Goal: Information Seeking & Learning: Learn about a topic

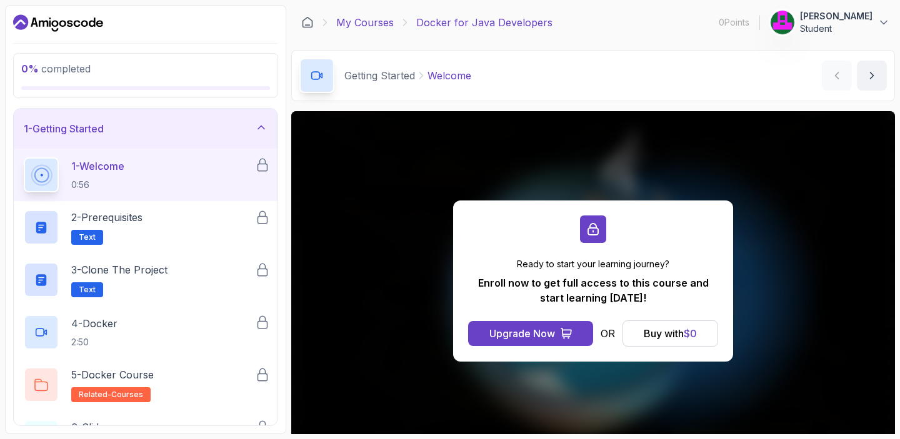
click at [374, 23] on link "My Courses" at bounding box center [364, 22] width 57 height 15
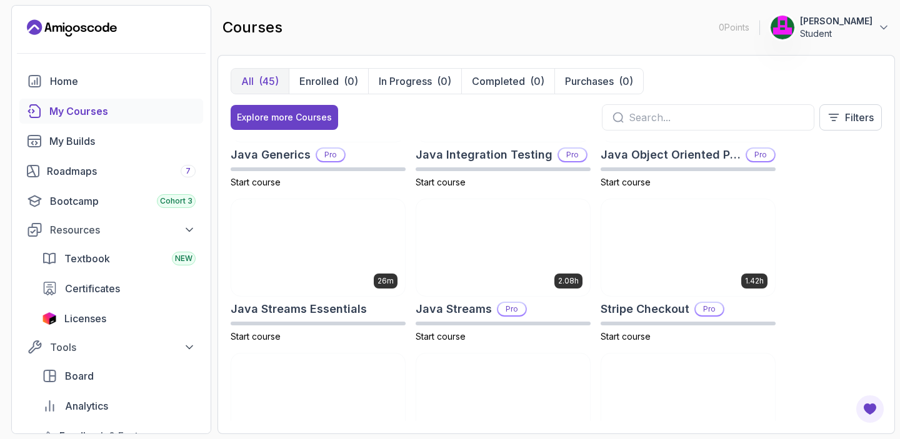
scroll to position [1029, 0]
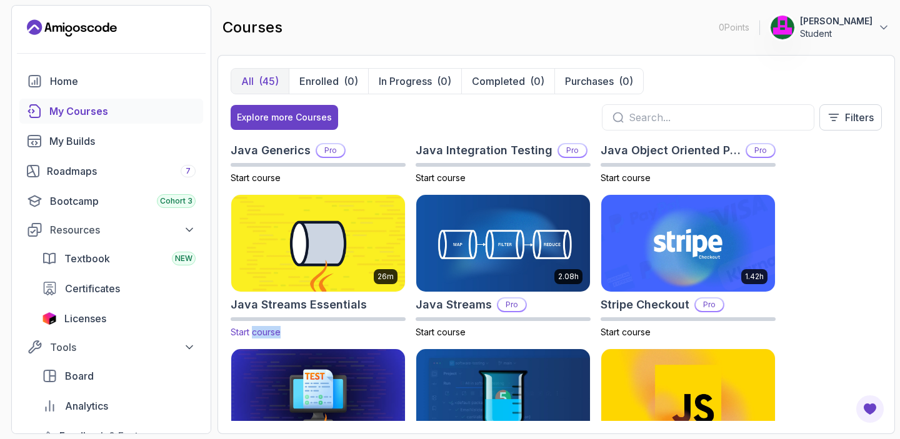
click at [259, 334] on span "Start course" at bounding box center [256, 332] width 50 height 11
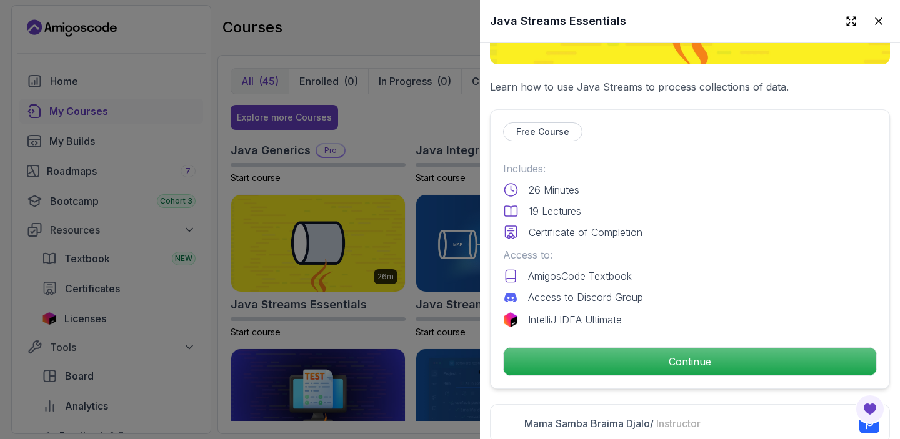
scroll to position [399, 0]
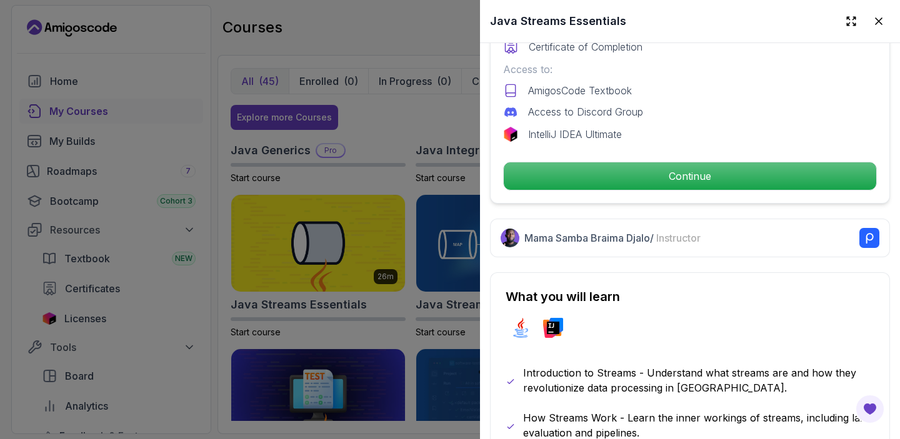
click at [399, 212] on div at bounding box center [450, 219] width 900 height 439
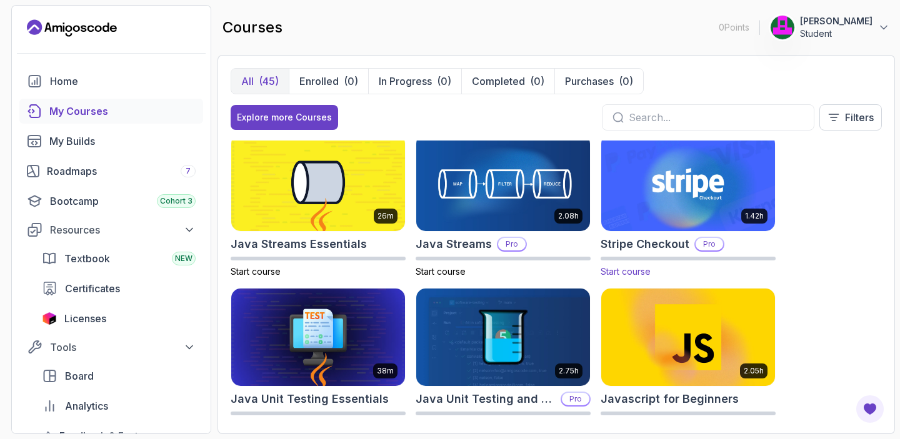
scroll to position [1105, 0]
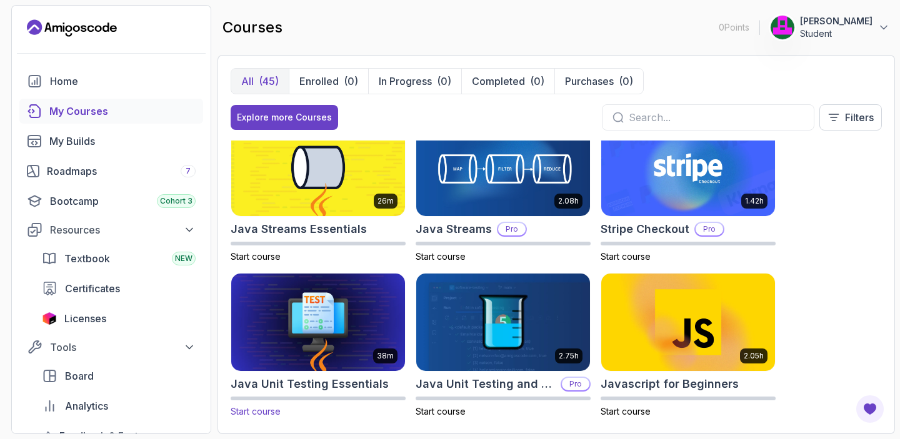
click at [331, 377] on h2 "Java Unit Testing Essentials" at bounding box center [310, 383] width 158 height 17
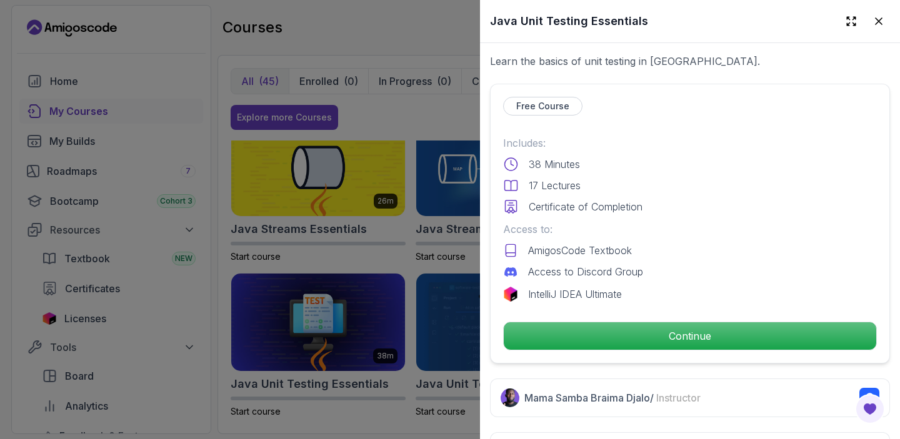
scroll to position [274, 0]
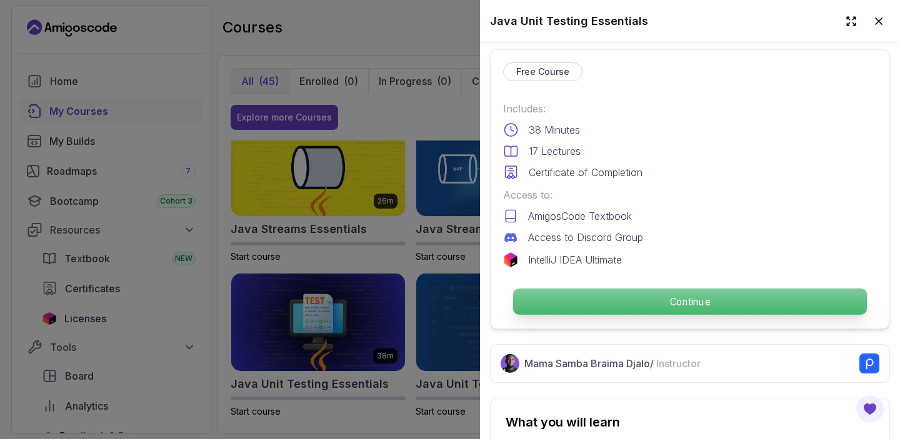
click at [680, 306] on p "Continue" at bounding box center [690, 302] width 354 height 26
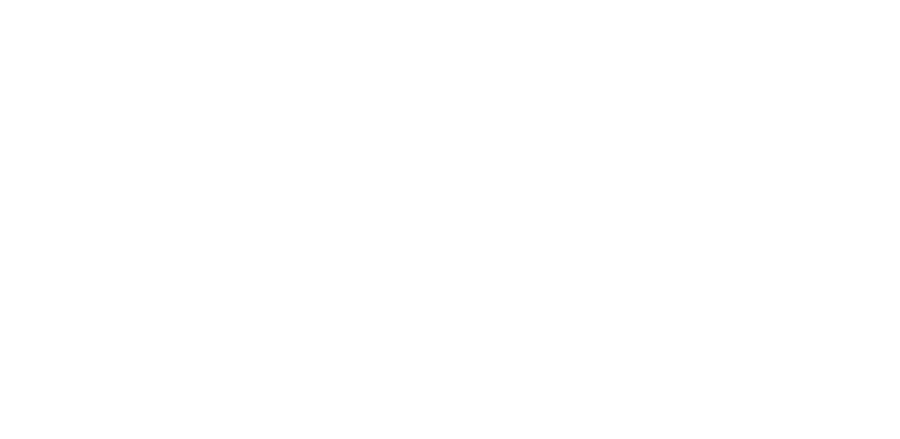
click at [711, 0] on html at bounding box center [450, 0] width 900 height 0
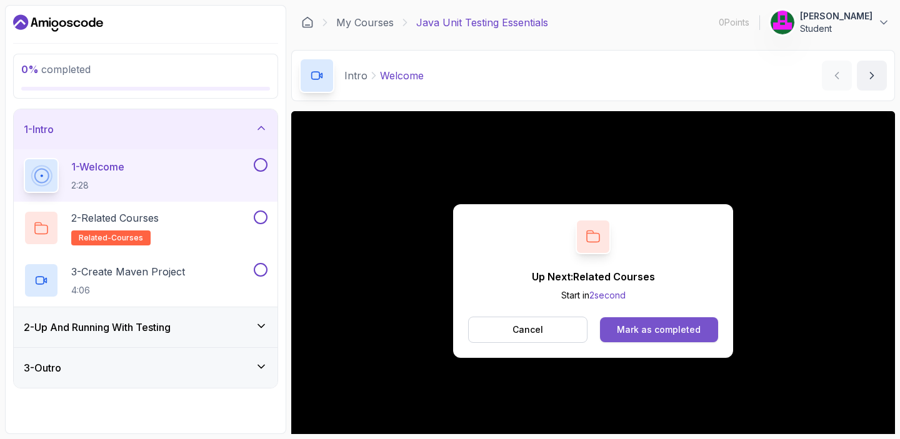
click at [656, 327] on div "Mark as completed" at bounding box center [659, 330] width 84 height 12
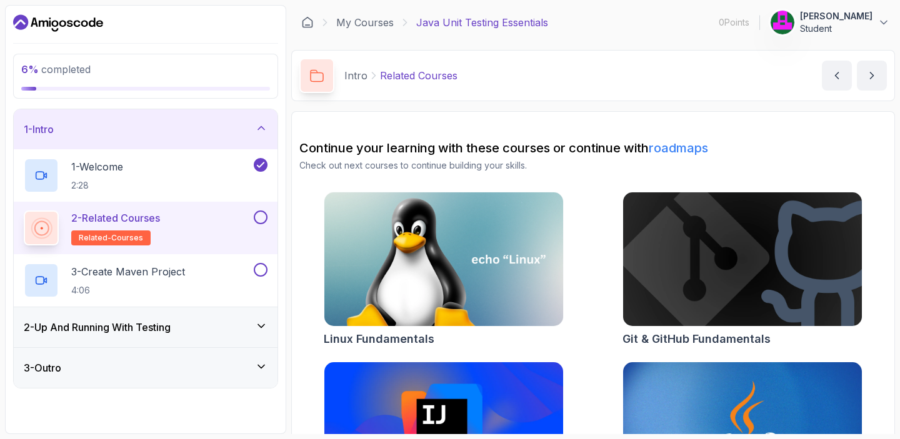
click at [177, 230] on div "2 - Related Courses related-courses" at bounding box center [137, 228] width 227 height 35
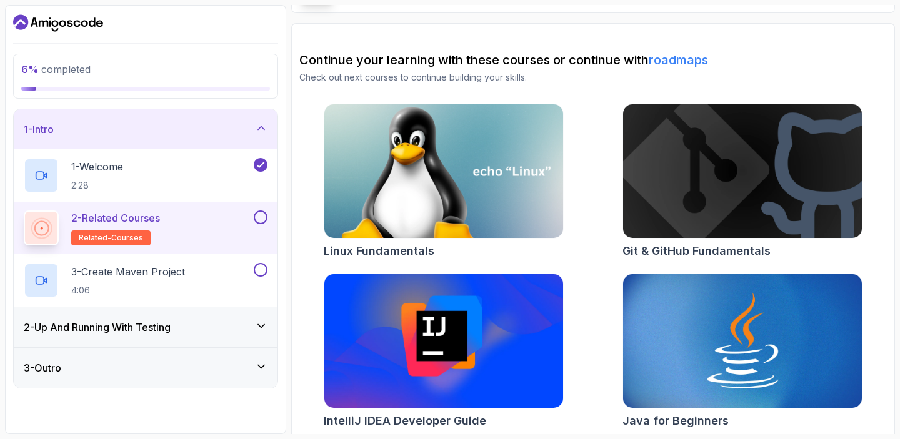
scroll to position [87, 0]
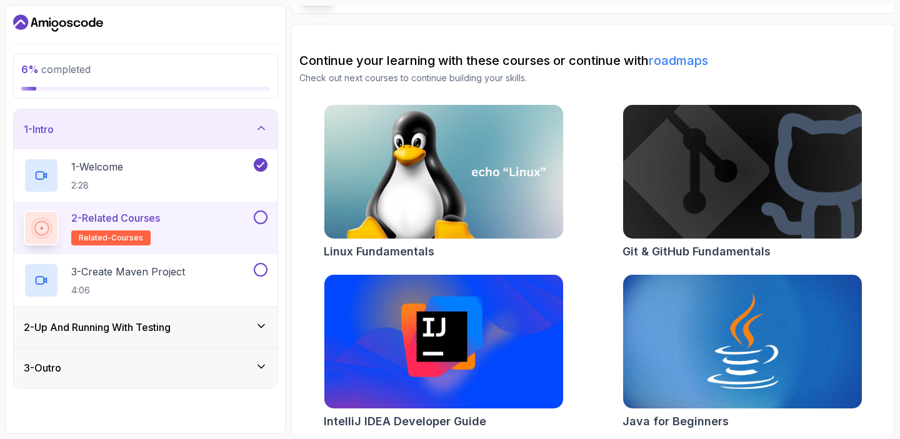
click at [259, 214] on button at bounding box center [261, 218] width 14 height 14
click at [97, 234] on span "related-courses" at bounding box center [111, 238] width 64 height 10
click at [127, 319] on div "2 - Up And Running With Testing" at bounding box center [146, 327] width 264 height 40
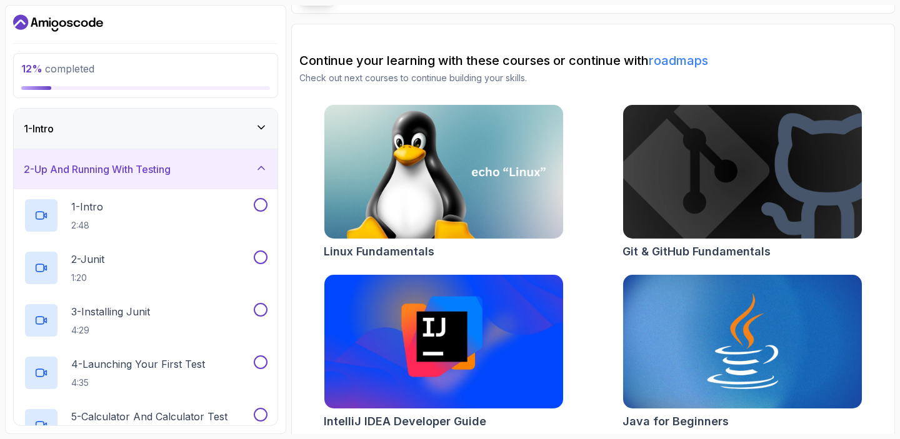
click at [136, 134] on div "1 - Intro" at bounding box center [146, 128] width 244 height 15
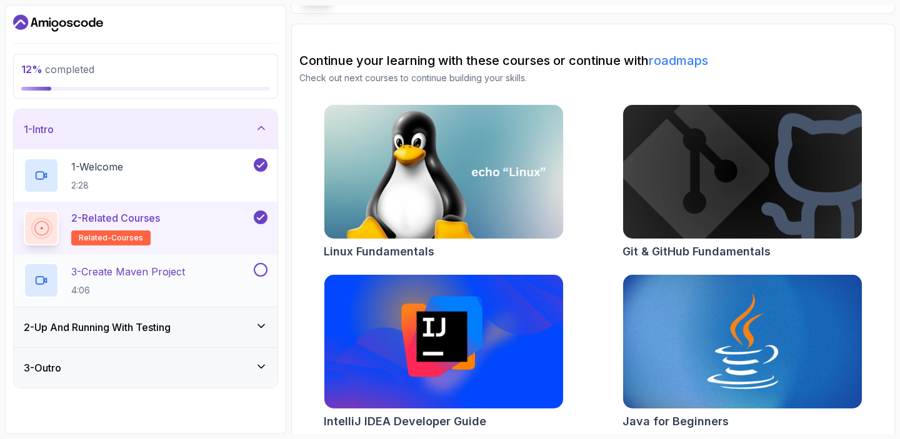
click at [154, 291] on p "4:06" at bounding box center [128, 290] width 114 height 12
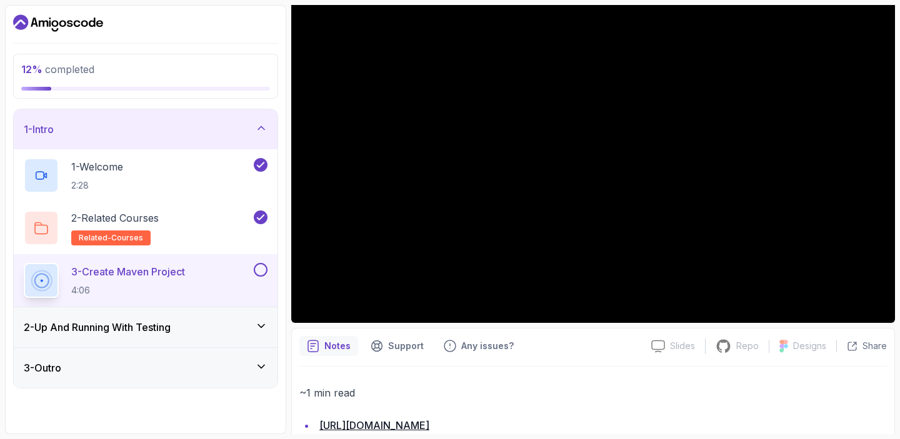
scroll to position [122, 0]
